Goal: Feedback & Contribution: Leave review/rating

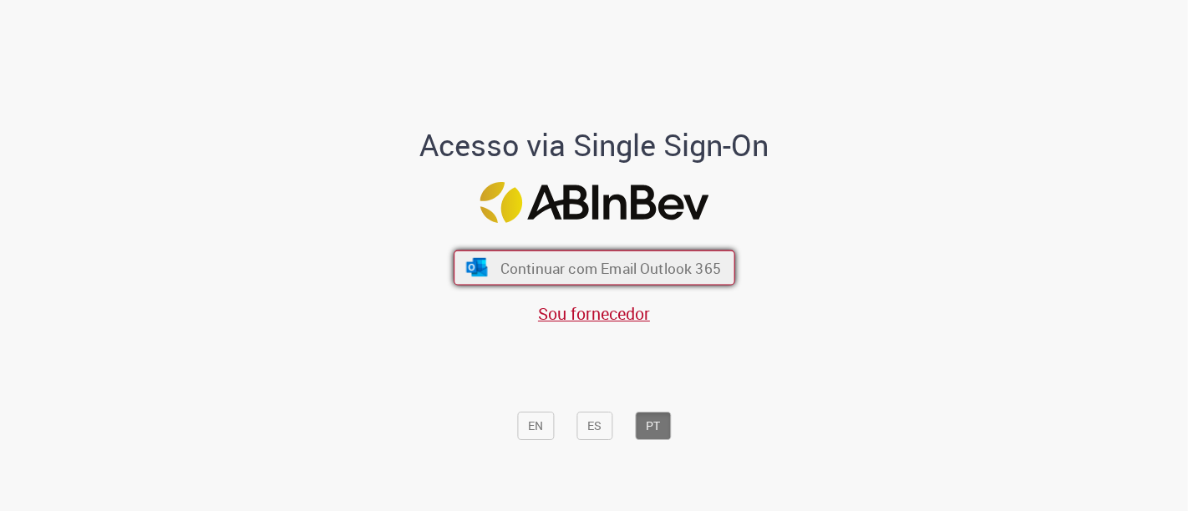
click at [658, 263] on span "Continuar com Email Outlook 365" at bounding box center [610, 267] width 221 height 19
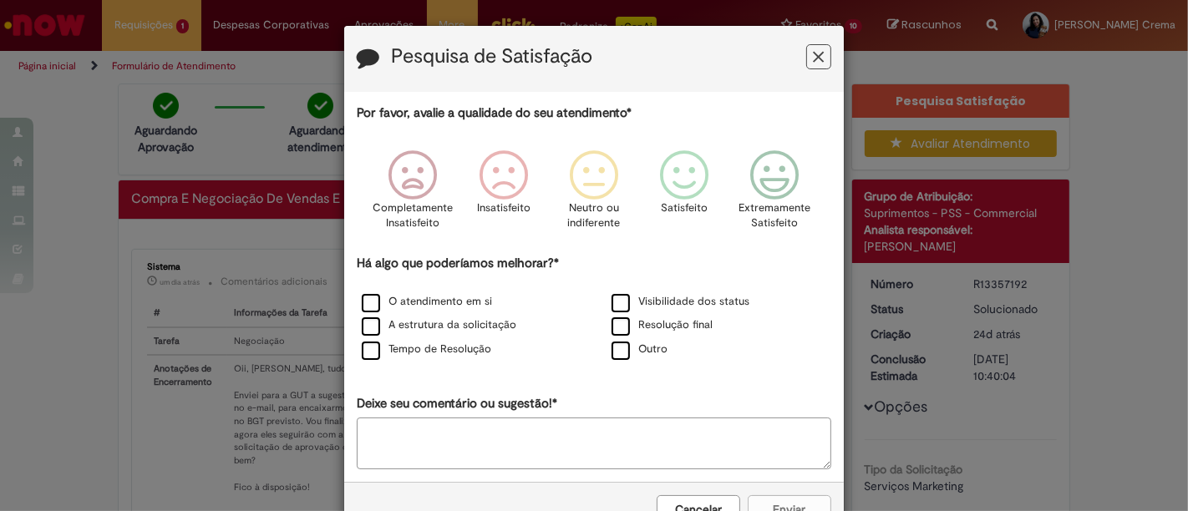
click at [814, 56] on icon "Feedback" at bounding box center [819, 57] width 11 height 18
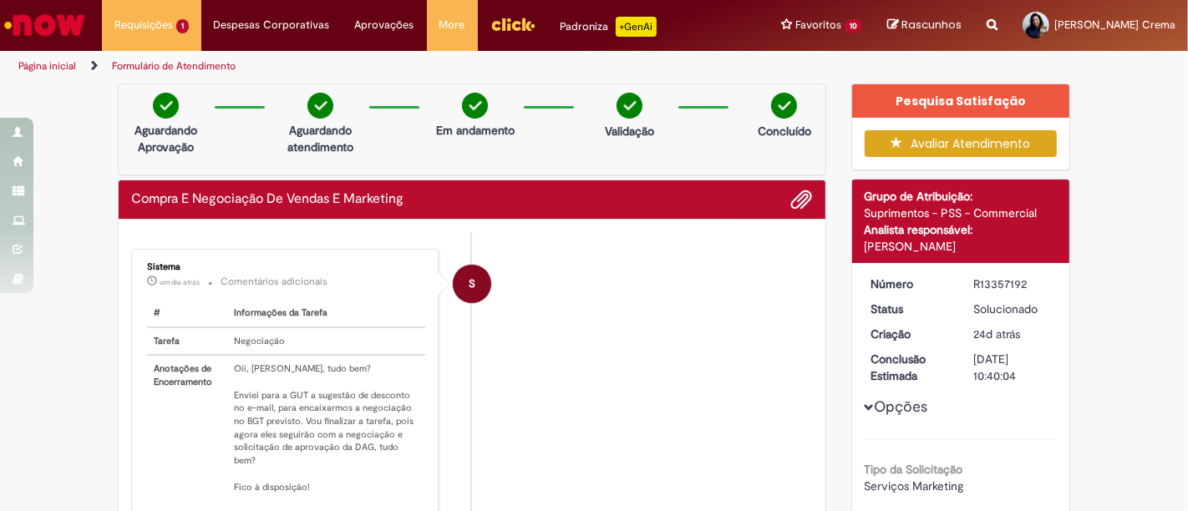
click at [771, 104] on img at bounding box center [784, 106] width 26 height 26
click at [969, 140] on button "Avaliar Atendimento" at bounding box center [961, 143] width 193 height 27
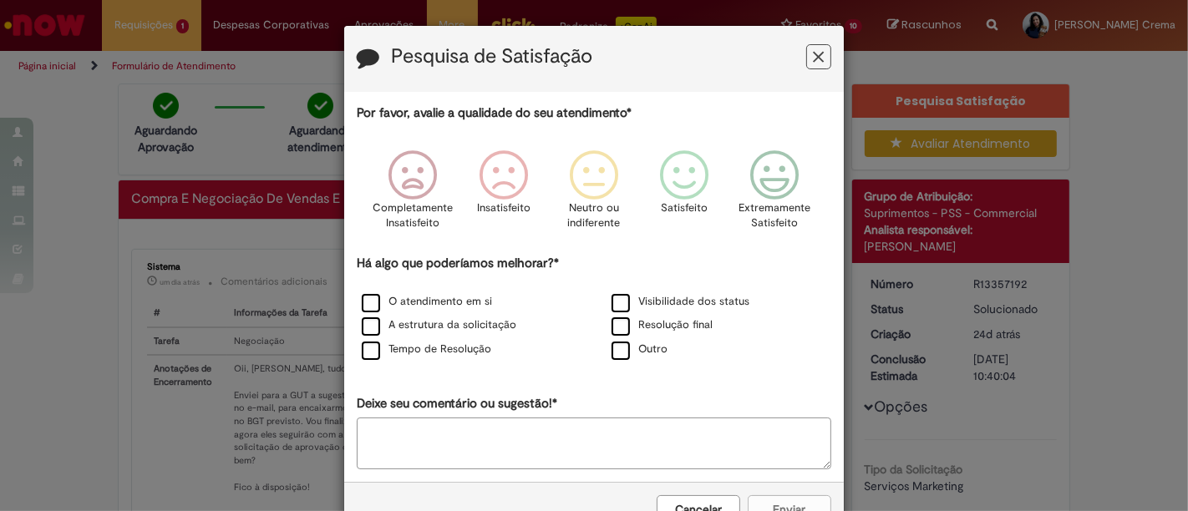
click at [814, 48] on icon "Feedback" at bounding box center [819, 57] width 11 height 18
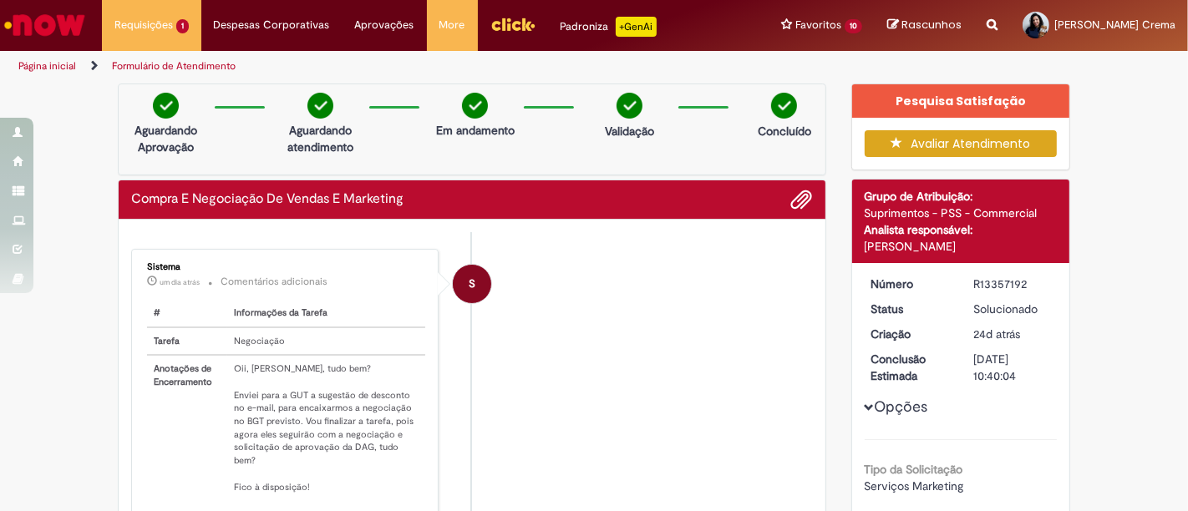
click at [592, 425] on li "S Sistema um dia atrás um dia atrás Comentários adicionais # Informações da Tar…" at bounding box center [472, 390] width 682 height 282
